Goal: Task Accomplishment & Management: Manage account settings

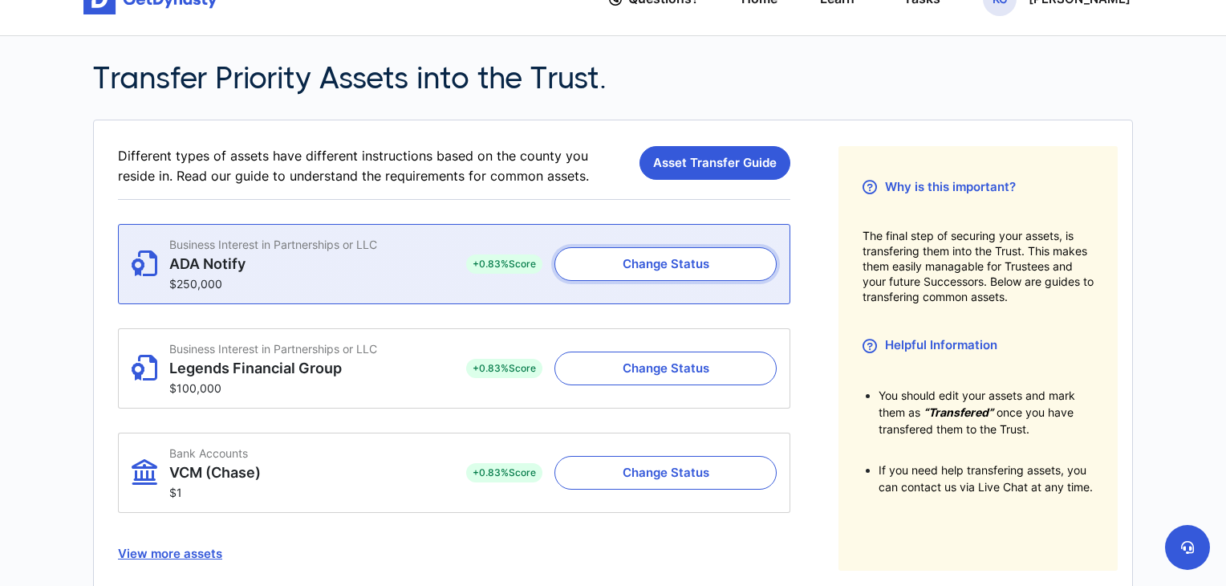
click at [667, 263] on button "Change Status" at bounding box center [665, 264] width 222 height 34
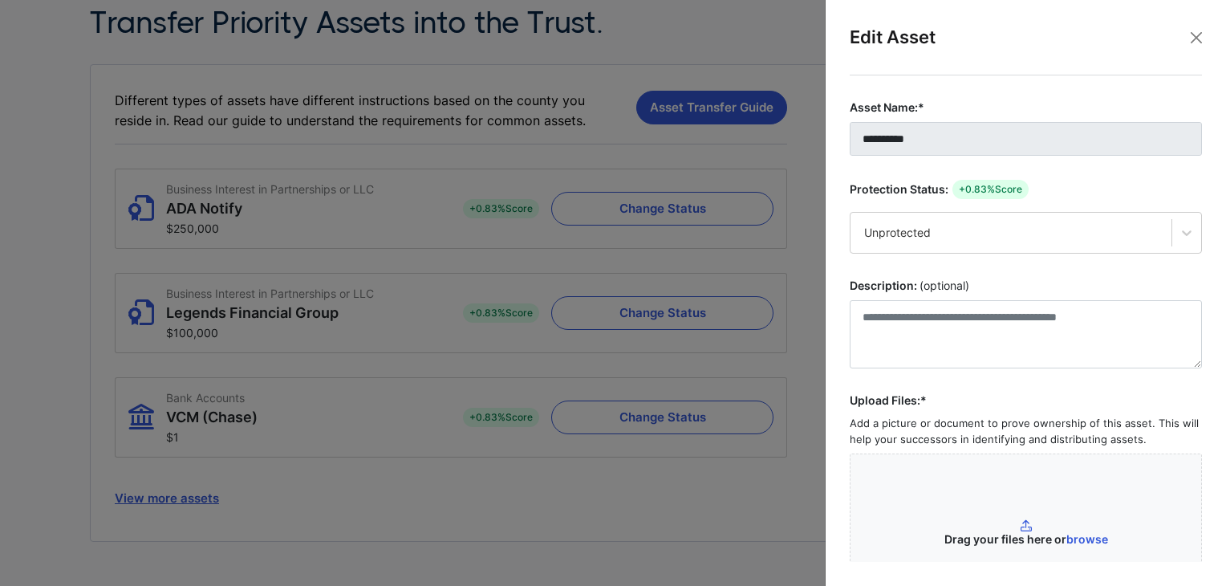
scroll to position [118, 0]
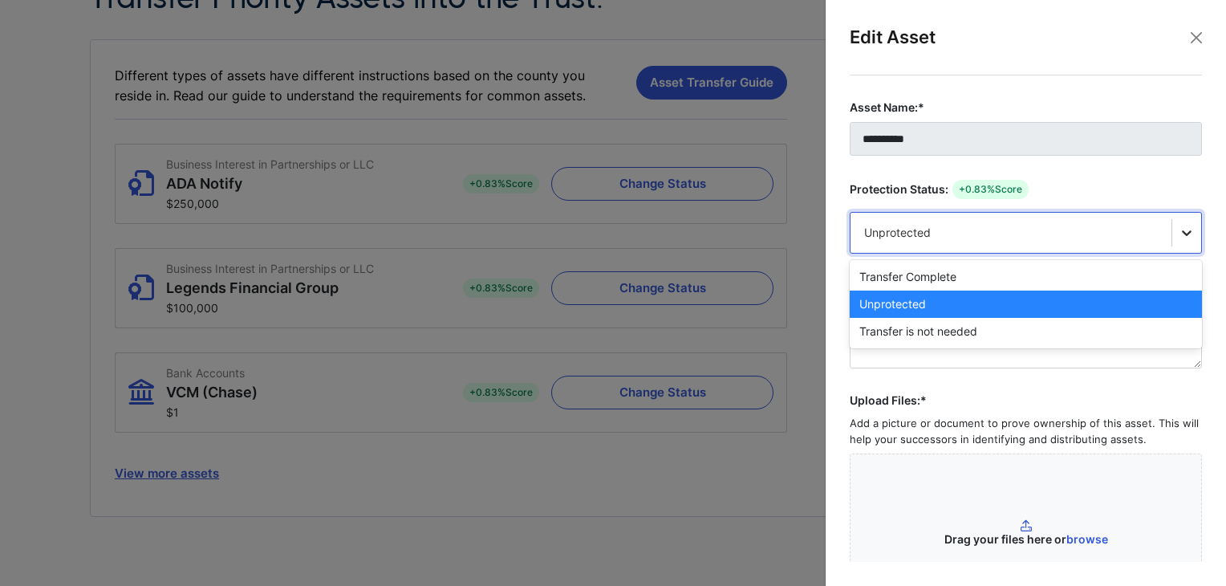
click at [1188, 229] on div at bounding box center [1186, 232] width 29 height 29
click at [973, 383] on fieldset "**********" at bounding box center [1026, 359] width 352 height 521
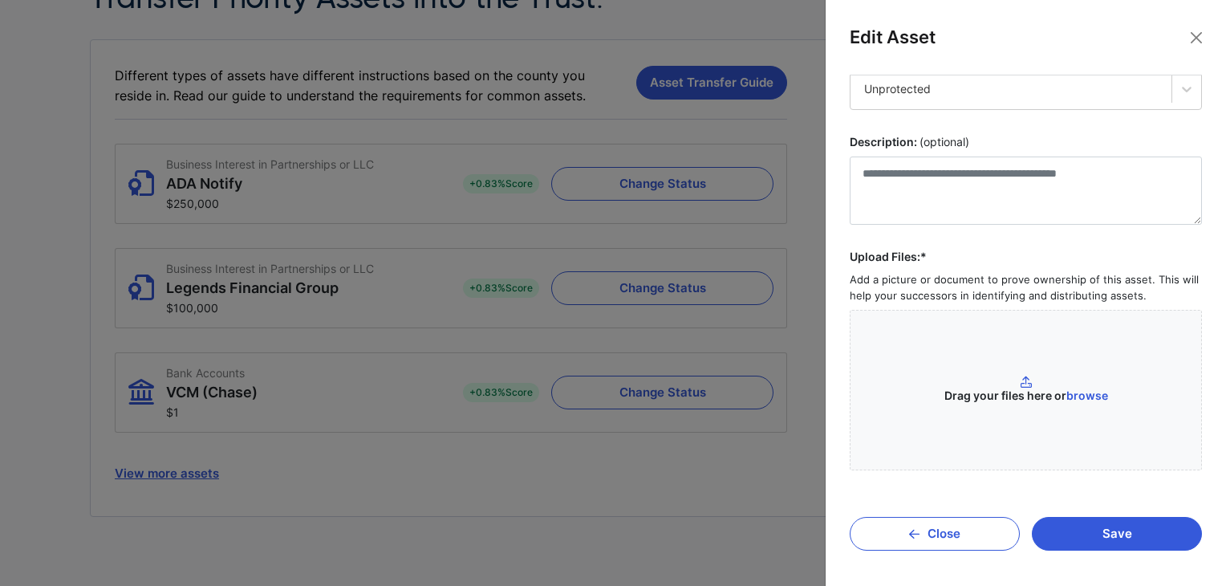
scroll to position [144, 0]
click at [961, 542] on button "Close" at bounding box center [935, 533] width 170 height 34
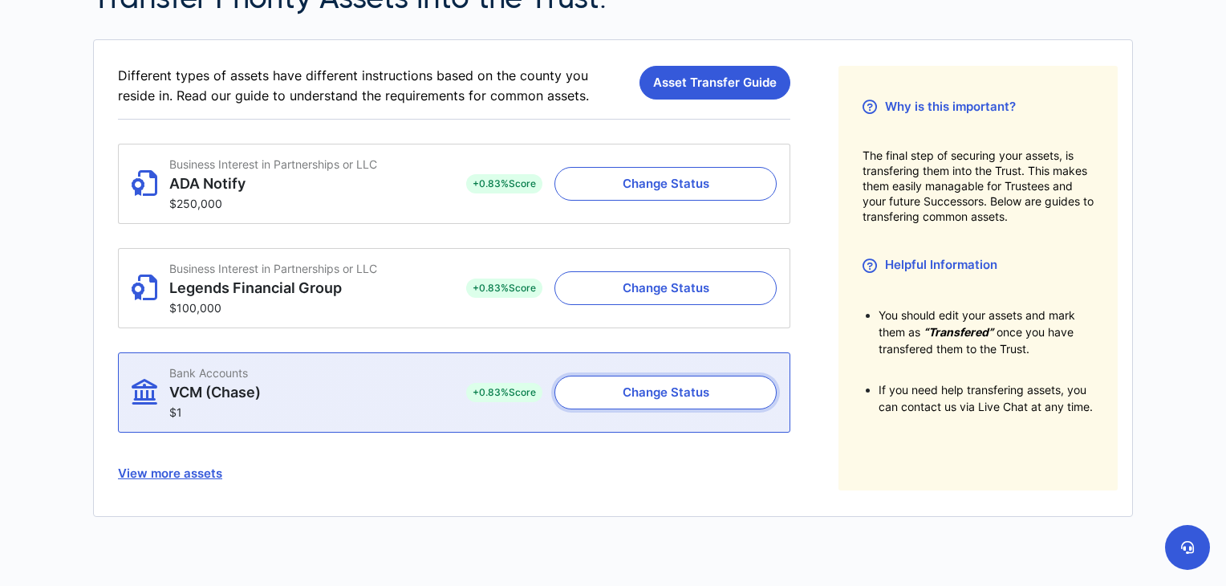
click at [624, 392] on button "Change Status" at bounding box center [665, 392] width 222 height 34
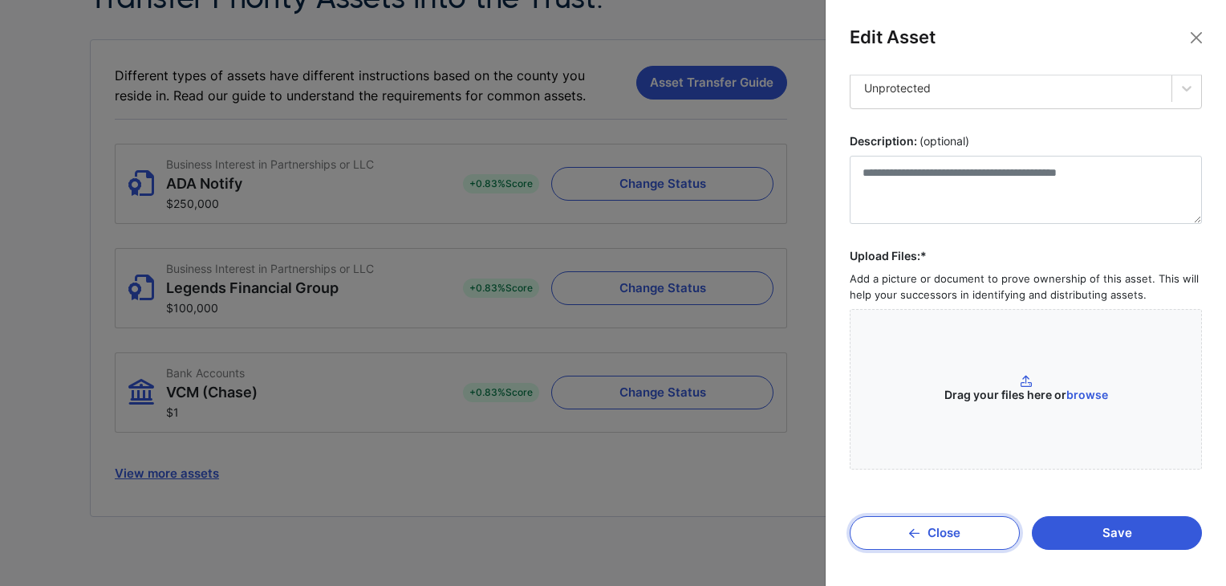
click at [920, 530] on button "Close" at bounding box center [935, 533] width 170 height 34
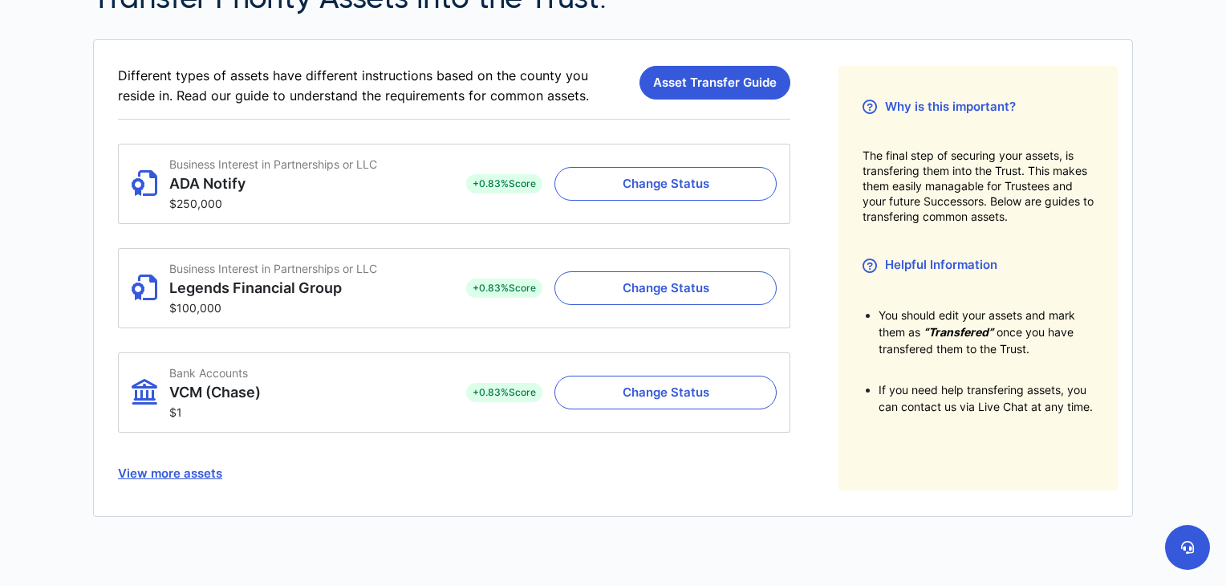
click at [189, 470] on button "View more assets" at bounding box center [454, 473] width 672 height 34
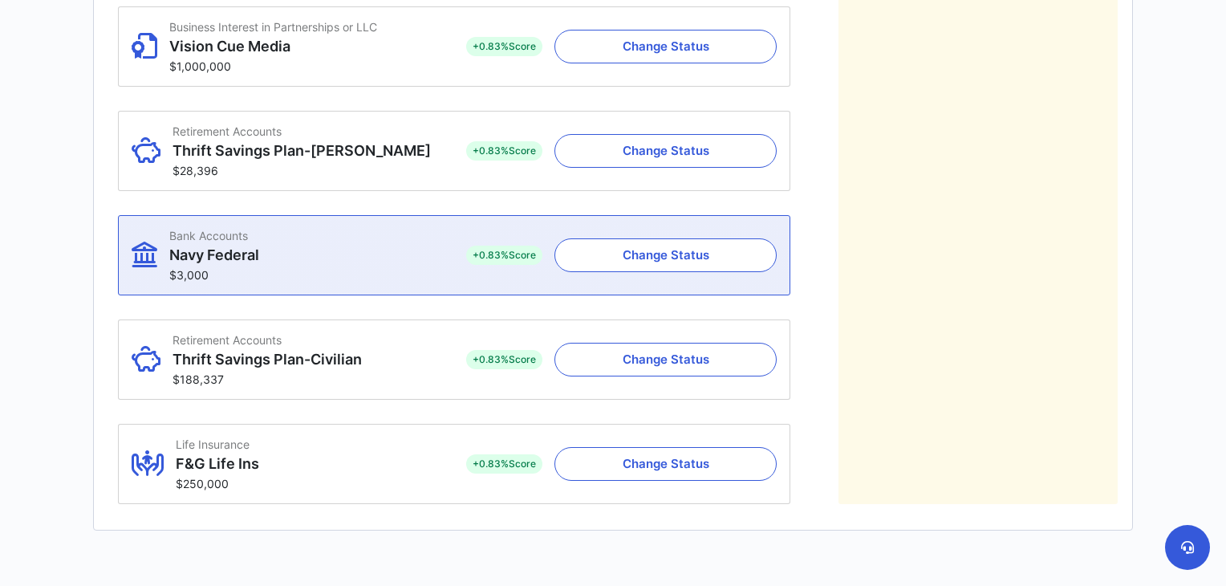
scroll to position [840, 0]
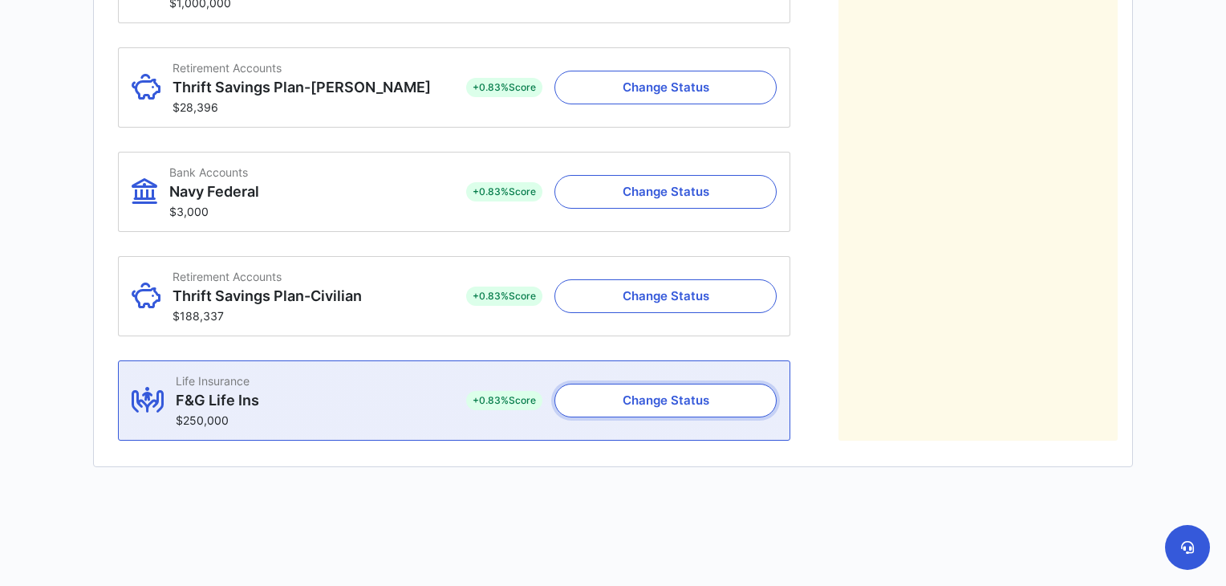
click at [640, 407] on button "Change Status" at bounding box center [665, 400] width 222 height 34
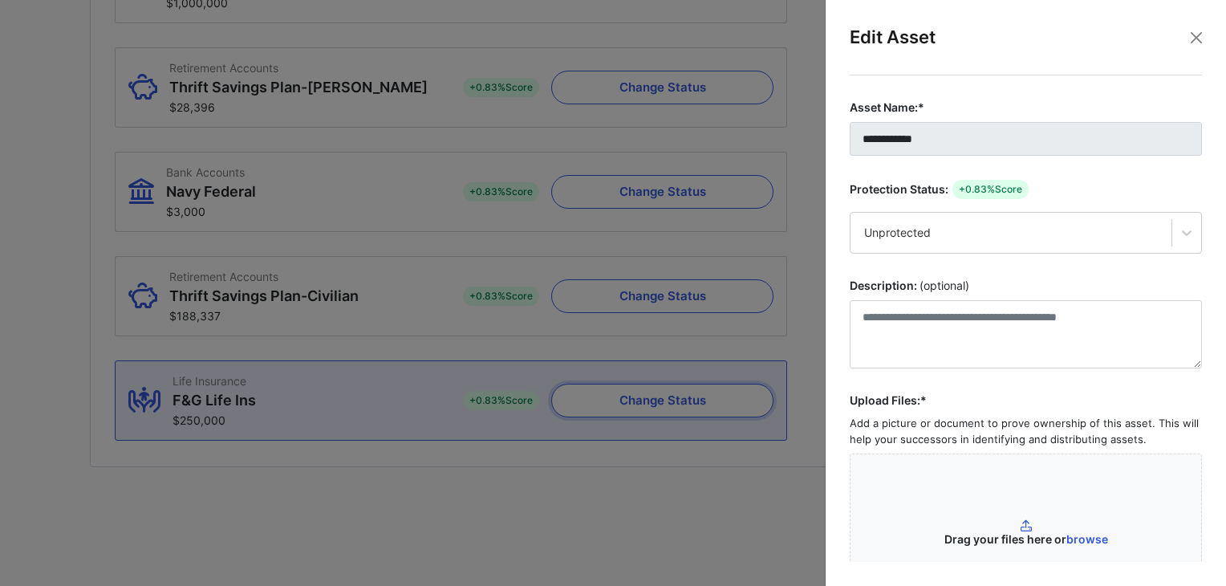
scroll to position [839, 0]
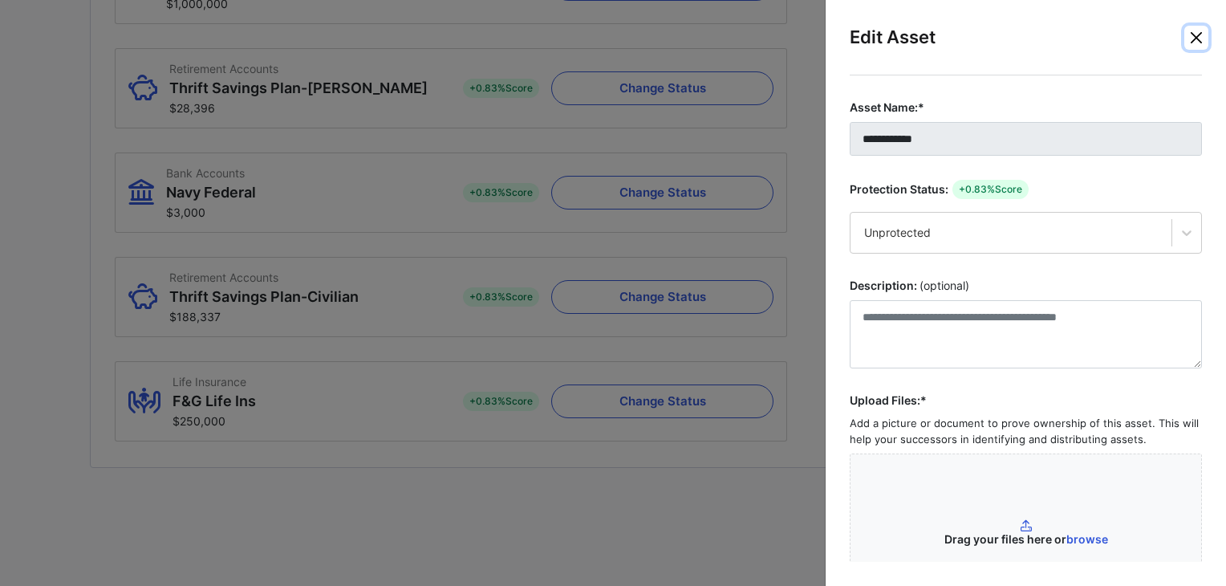
click at [1200, 40] on button "Close" at bounding box center [1196, 38] width 24 height 24
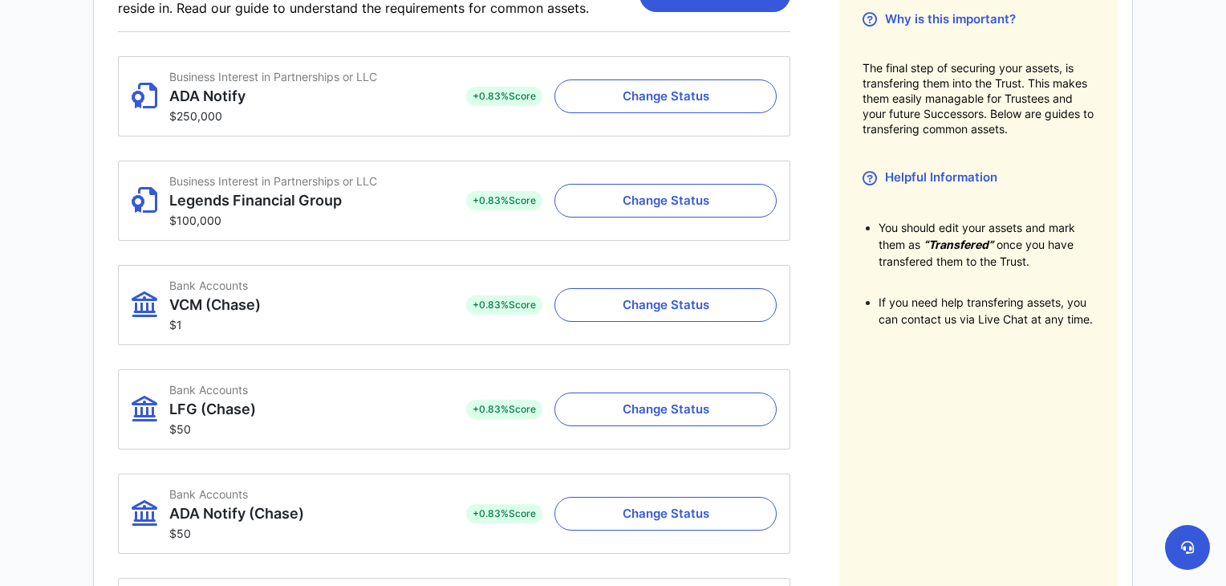
scroll to position [197, 0]
